Goal: Book appointment/travel/reservation

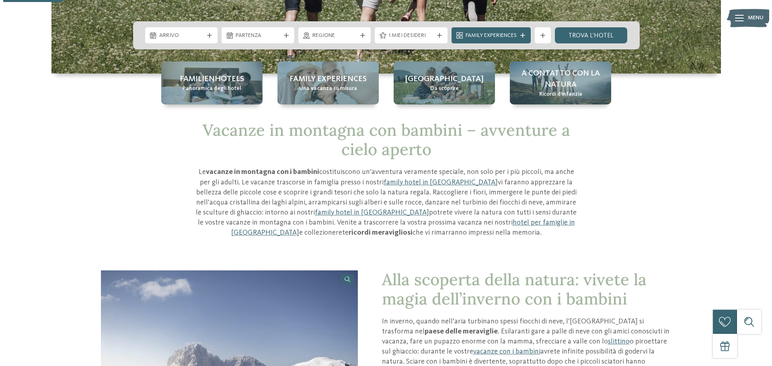
scroll to position [80, 0]
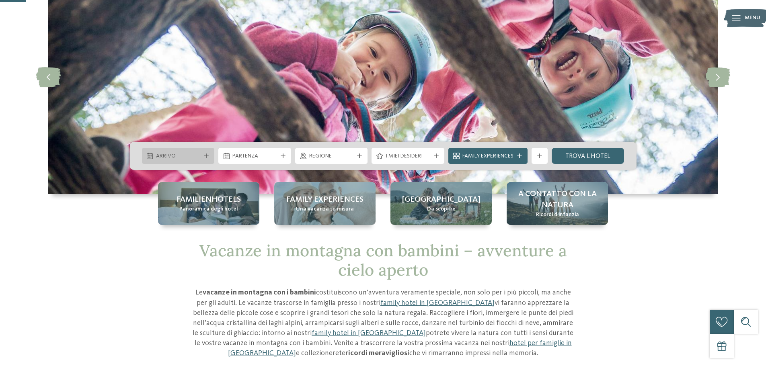
click at [193, 156] on span "Arrivo" at bounding box center [178, 156] width 45 height 8
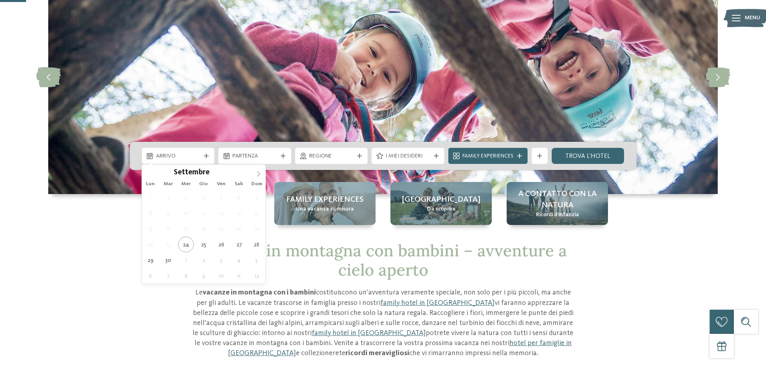
click at [257, 175] on icon at bounding box center [259, 174] width 6 height 6
type input "****"
click at [257, 175] on icon at bounding box center [259, 174] width 6 height 6
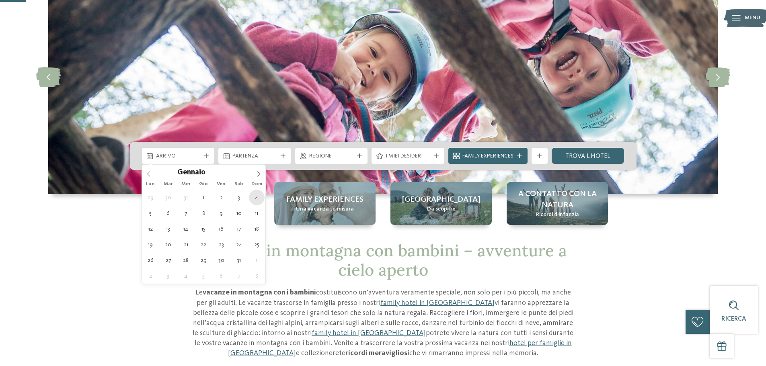
type div "[DATE]"
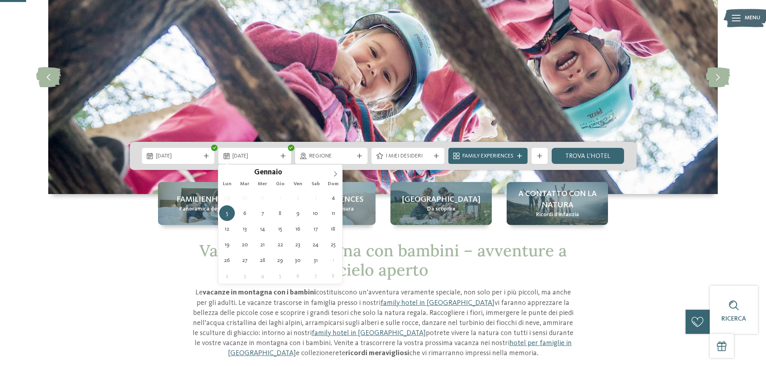
type input "****"
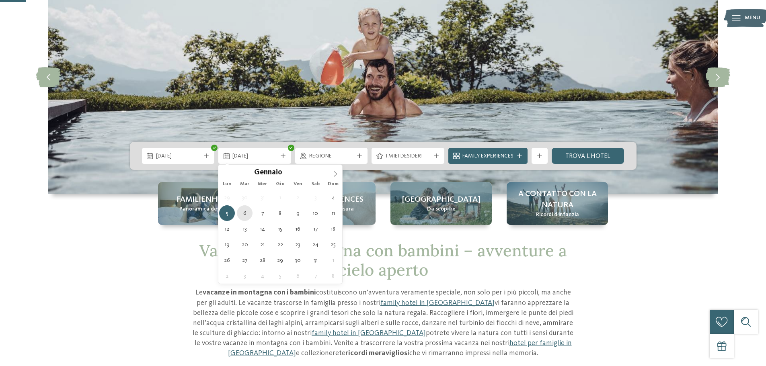
type div "06.01.2026"
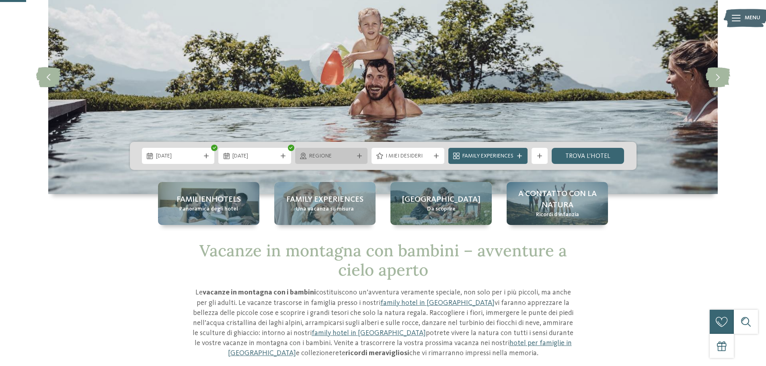
click at [318, 156] on span "Regione" at bounding box center [331, 156] width 45 height 8
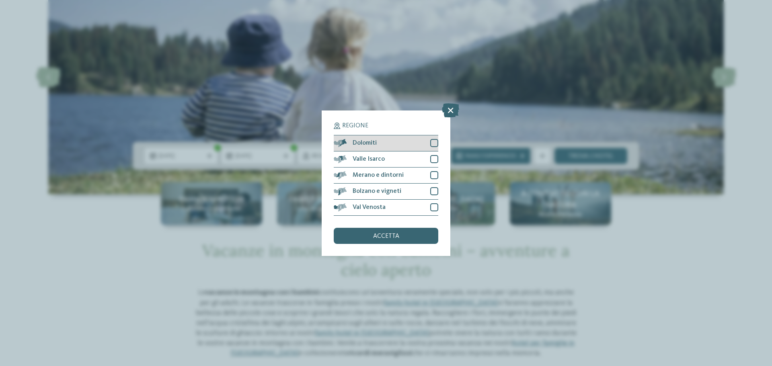
click at [437, 144] on div at bounding box center [434, 143] width 8 height 8
click at [399, 234] on div "accetta" at bounding box center [386, 236] width 105 height 16
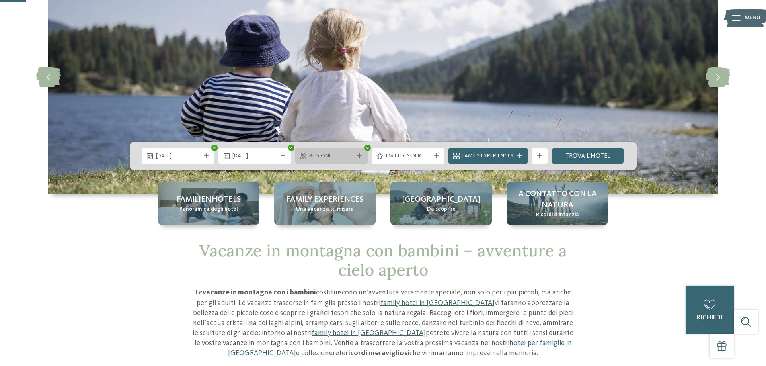
click at [316, 150] on div "Regione" at bounding box center [331, 156] width 73 height 16
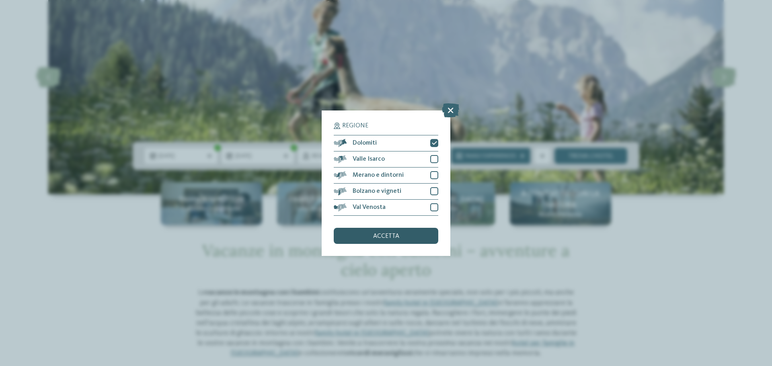
click at [372, 238] on div "accetta" at bounding box center [386, 236] width 105 height 16
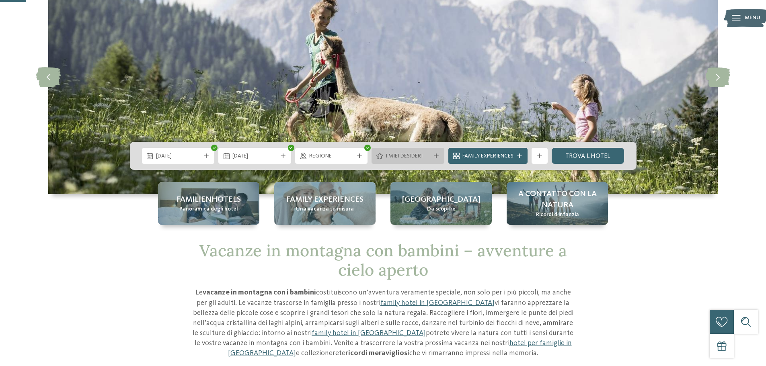
click at [417, 154] on span "I miei desideri" at bounding box center [408, 156] width 45 height 8
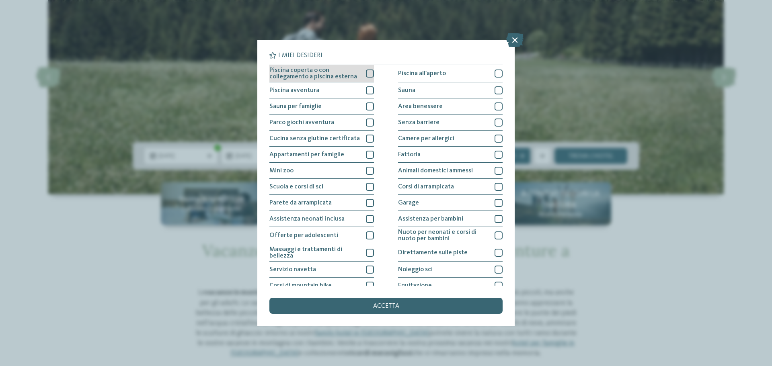
click at [366, 72] on div at bounding box center [370, 74] width 8 height 8
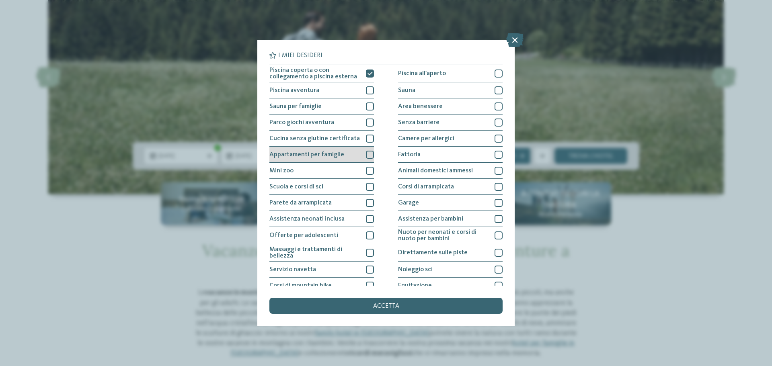
click at [368, 152] on div at bounding box center [370, 155] width 8 height 8
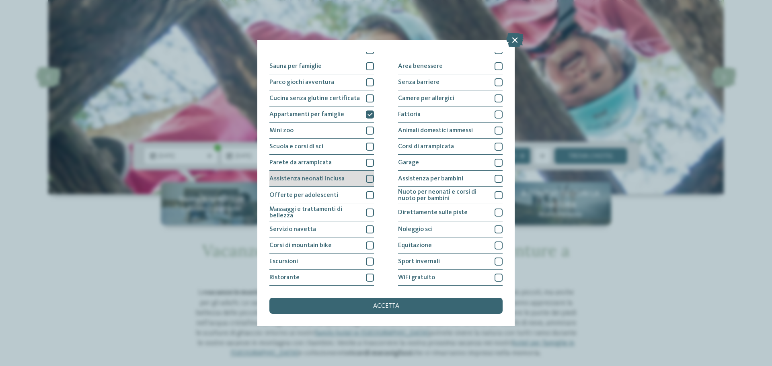
scroll to position [56, 0]
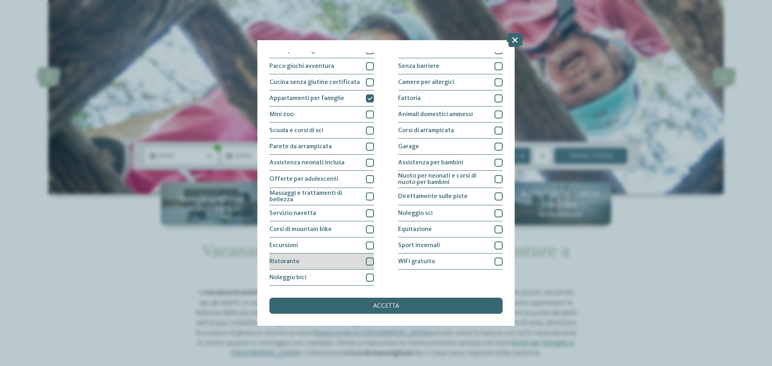
click at [368, 261] on div at bounding box center [370, 262] width 8 height 8
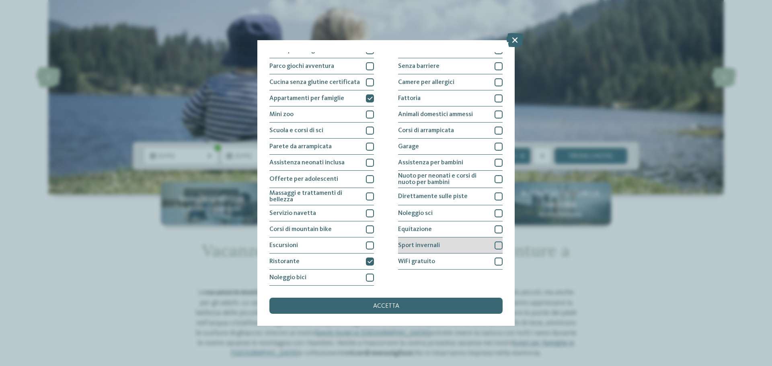
click at [495, 246] on div at bounding box center [499, 246] width 8 height 8
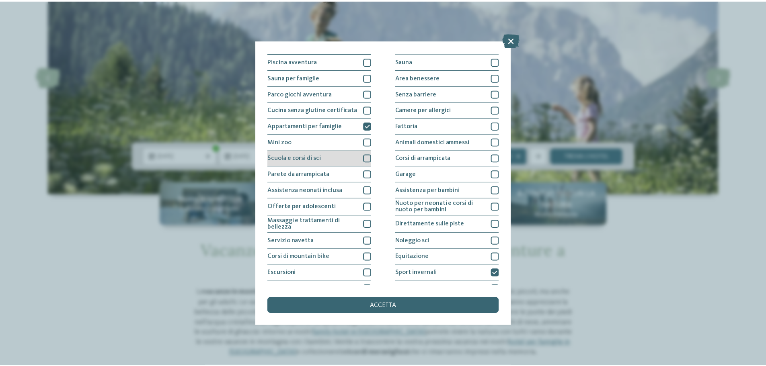
scroll to position [0, 0]
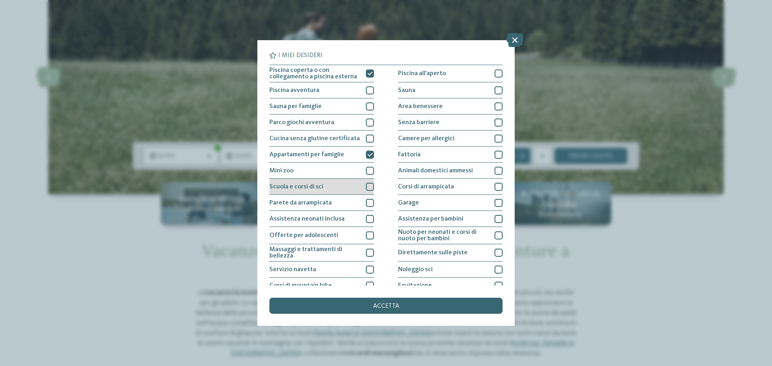
click at [366, 188] on div at bounding box center [370, 187] width 8 height 8
click at [366, 300] on div "accetta" at bounding box center [385, 306] width 233 height 16
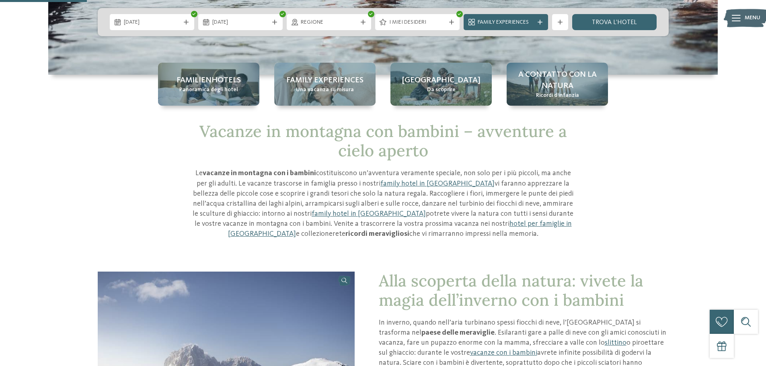
scroll to position [80, 0]
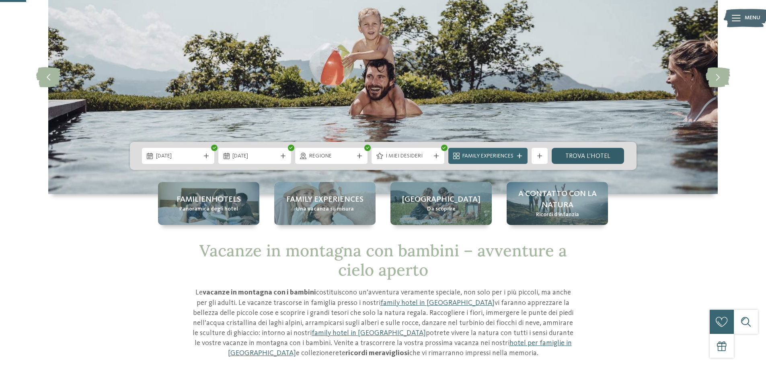
click at [601, 160] on link "trova l’hotel" at bounding box center [588, 156] width 73 height 16
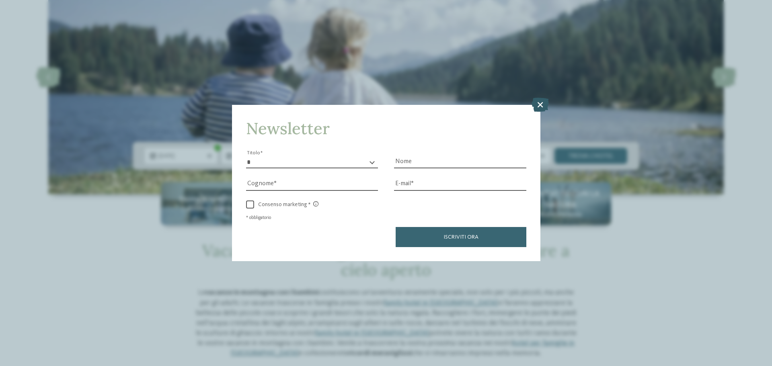
click at [540, 107] on icon at bounding box center [540, 105] width 17 height 14
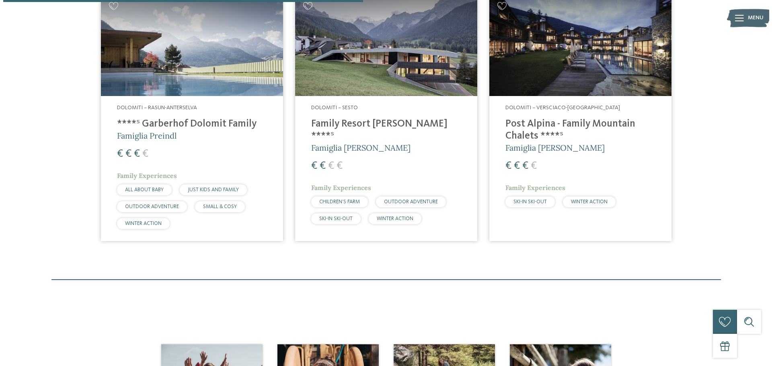
scroll to position [324, 0]
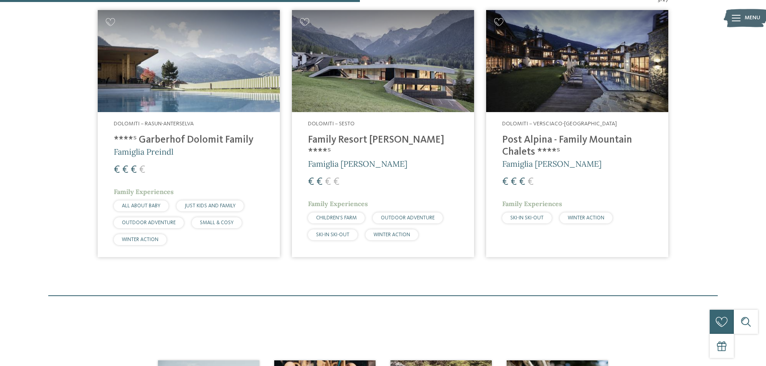
click at [592, 137] on h4 "Post Alpina - Family Mountain Chalets ****ˢ" at bounding box center [577, 146] width 150 height 24
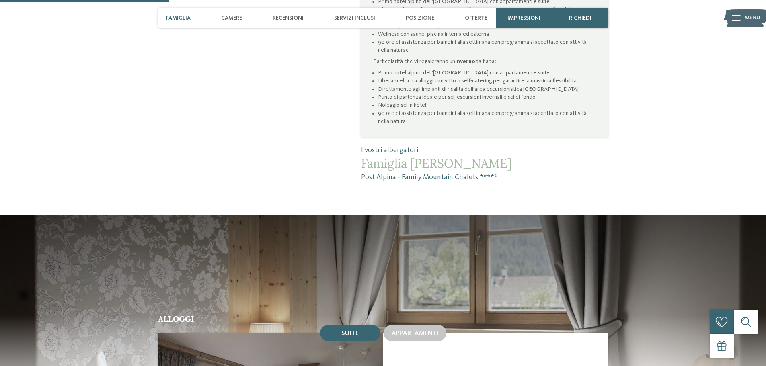
scroll to position [804, 0]
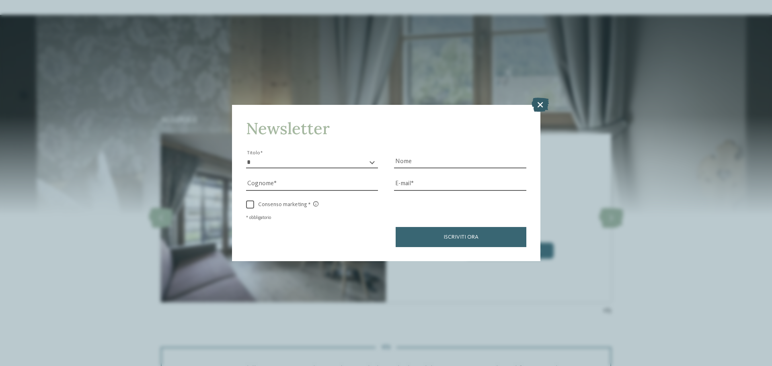
click at [543, 103] on icon at bounding box center [540, 105] width 17 height 14
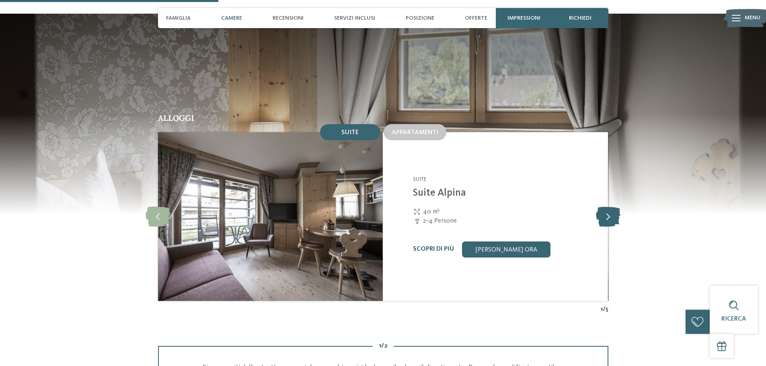
click at [606, 207] on icon at bounding box center [608, 217] width 25 height 20
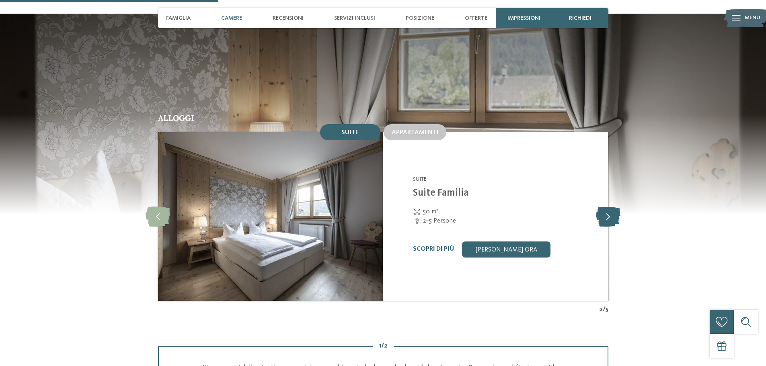
click at [606, 207] on icon at bounding box center [608, 217] width 25 height 20
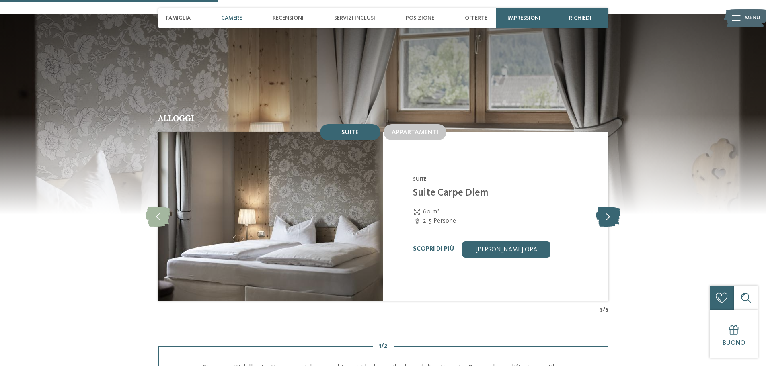
click at [606, 207] on icon at bounding box center [608, 217] width 25 height 20
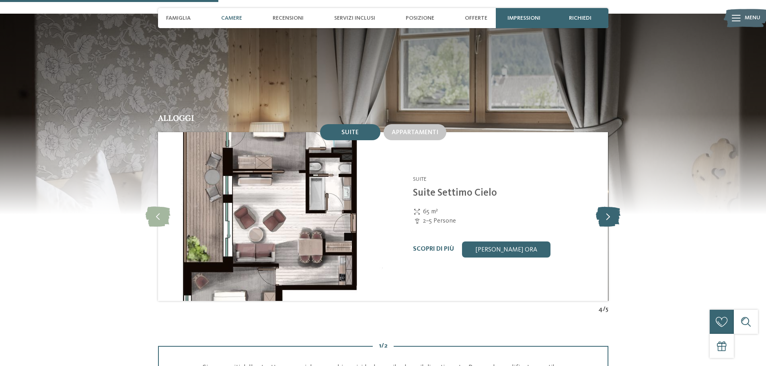
click at [606, 207] on icon at bounding box center [608, 217] width 25 height 20
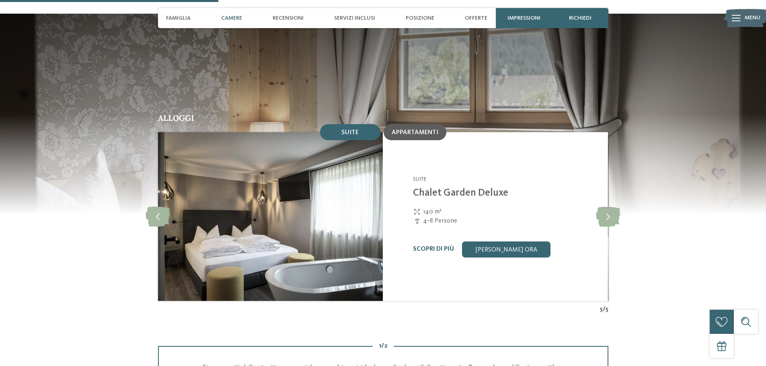
click at [388, 124] on div "Appartamenti" at bounding box center [415, 132] width 63 height 16
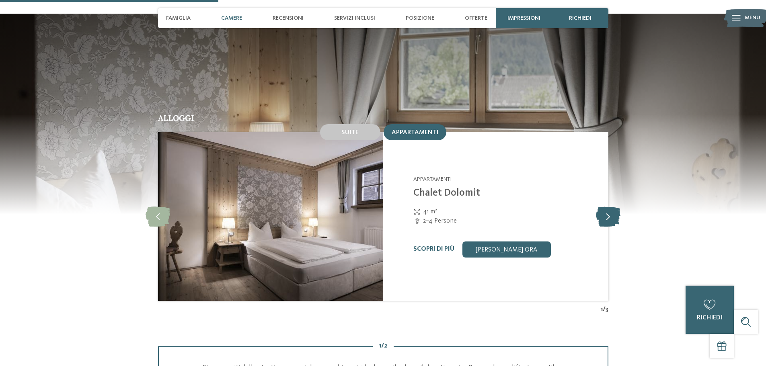
click at [600, 207] on icon at bounding box center [608, 217] width 25 height 20
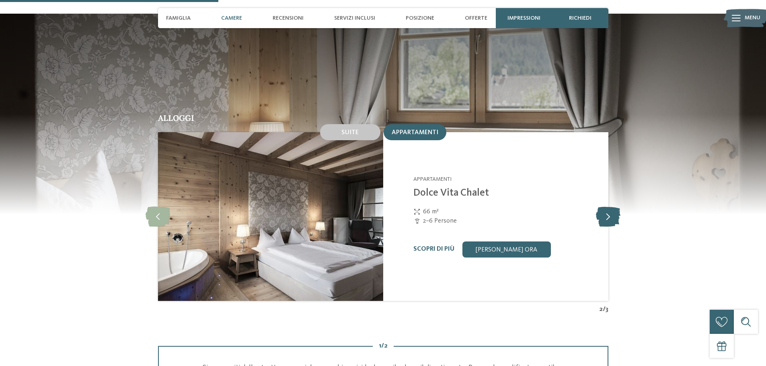
click at [600, 207] on icon at bounding box center [608, 217] width 25 height 20
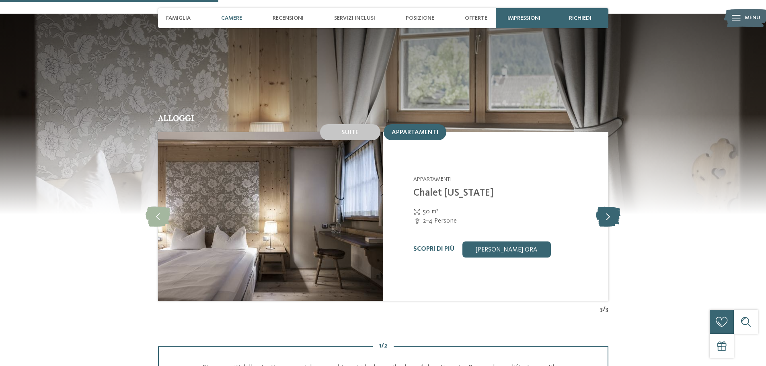
click at [600, 207] on icon at bounding box center [608, 217] width 25 height 20
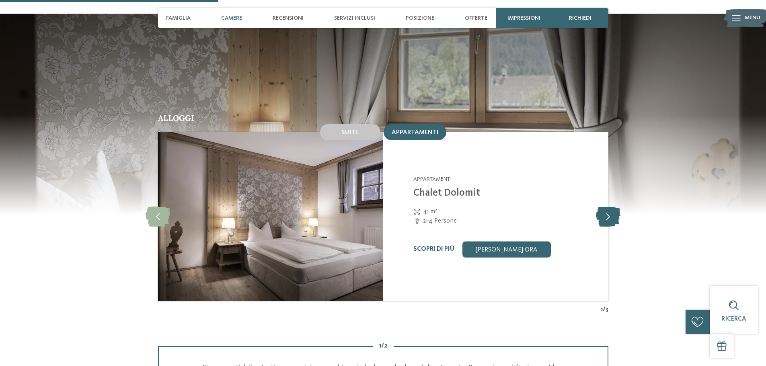
click at [600, 207] on icon at bounding box center [608, 217] width 25 height 20
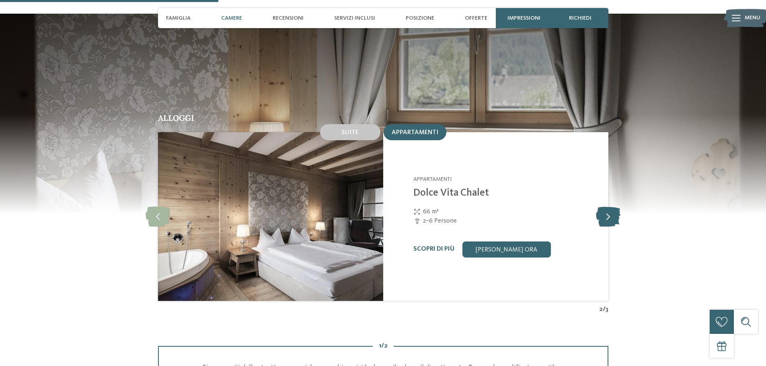
click at [605, 207] on icon at bounding box center [608, 217] width 25 height 20
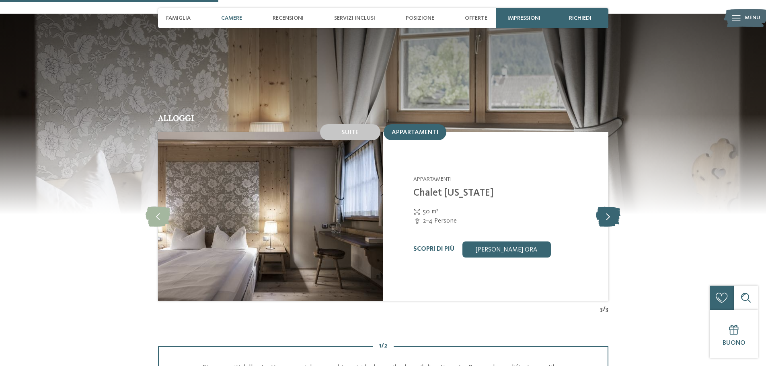
click at [605, 207] on icon at bounding box center [608, 217] width 25 height 20
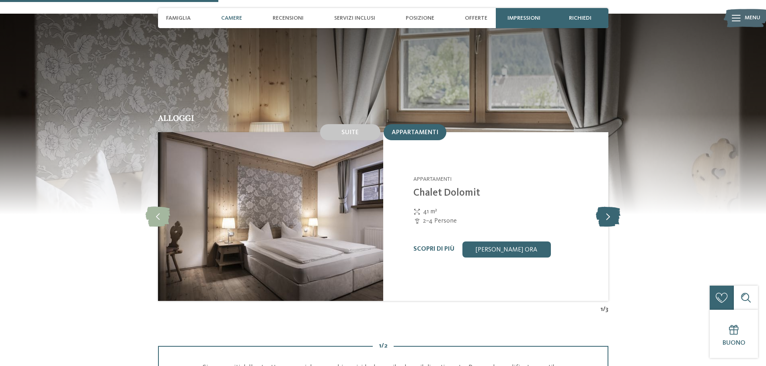
click at [605, 207] on icon at bounding box center [608, 217] width 25 height 20
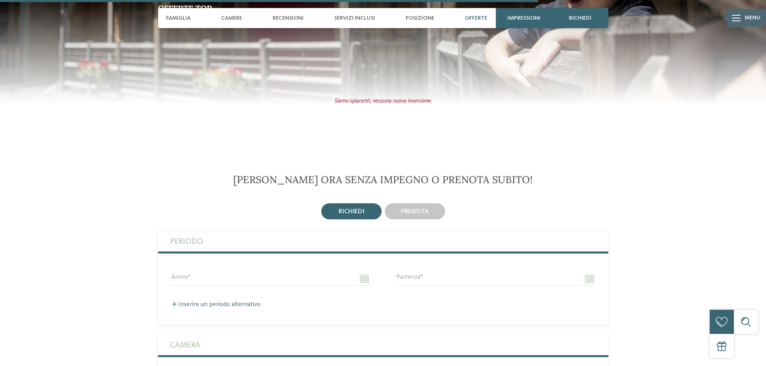
scroll to position [1729, 0]
